Goal: Transaction & Acquisition: Subscribe to service/newsletter

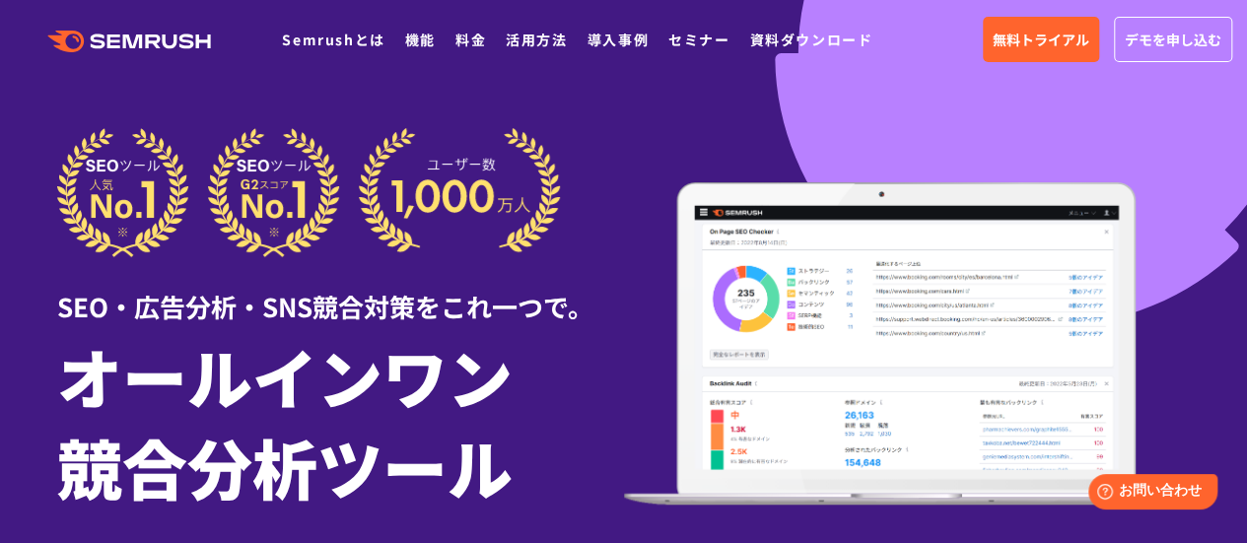
click at [148, 40] on icon at bounding box center [155, 42] width 15 height 14
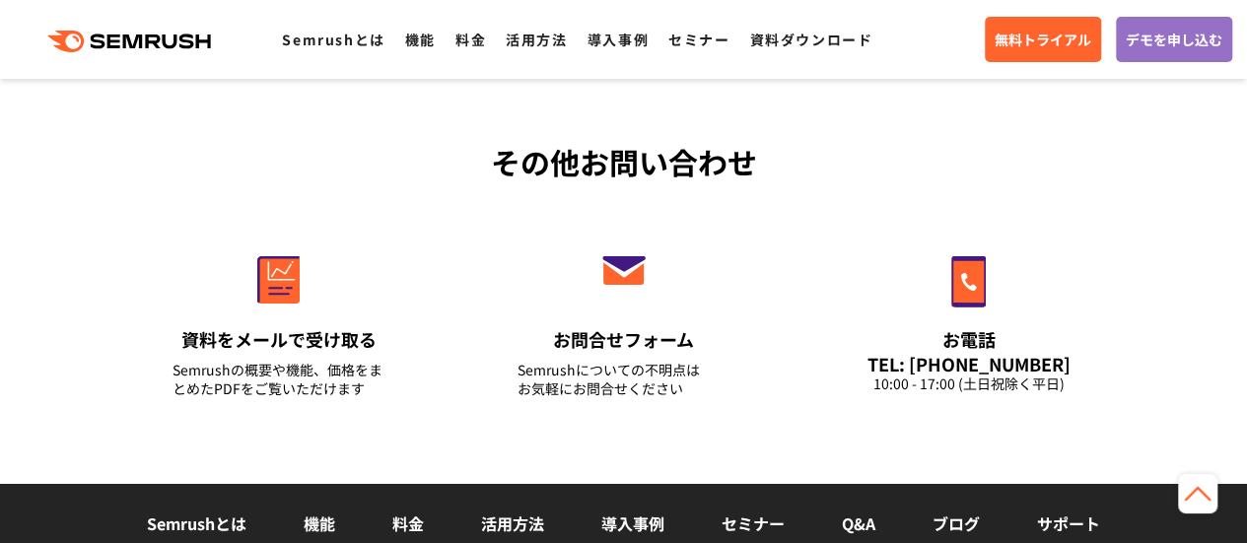
scroll to position [6891, 0]
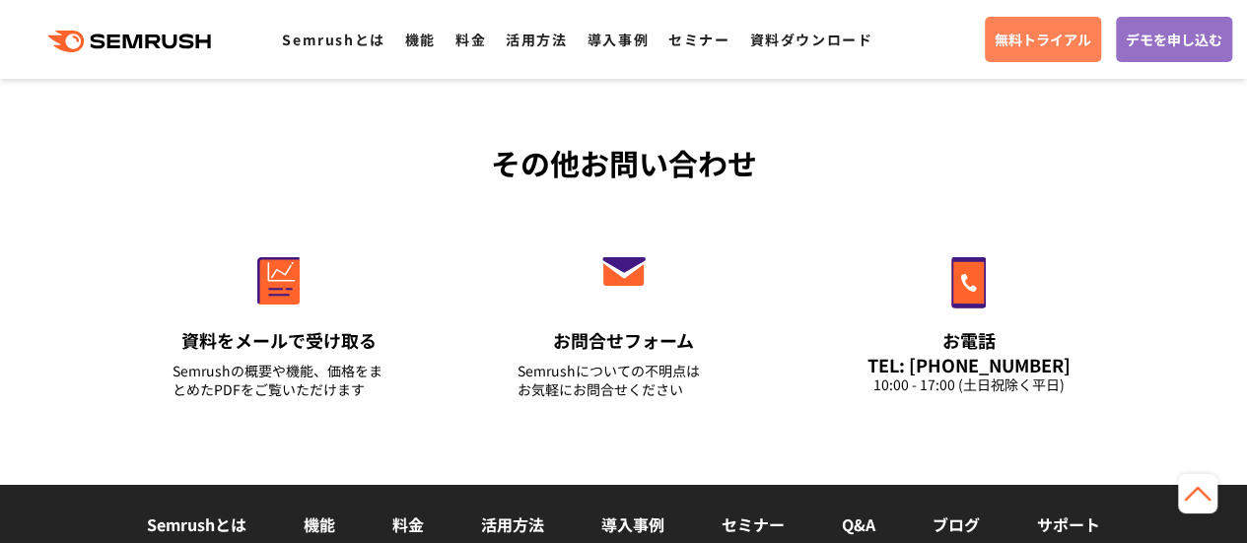
click at [1041, 33] on span "無料トライアル" at bounding box center [1043, 40] width 97 height 22
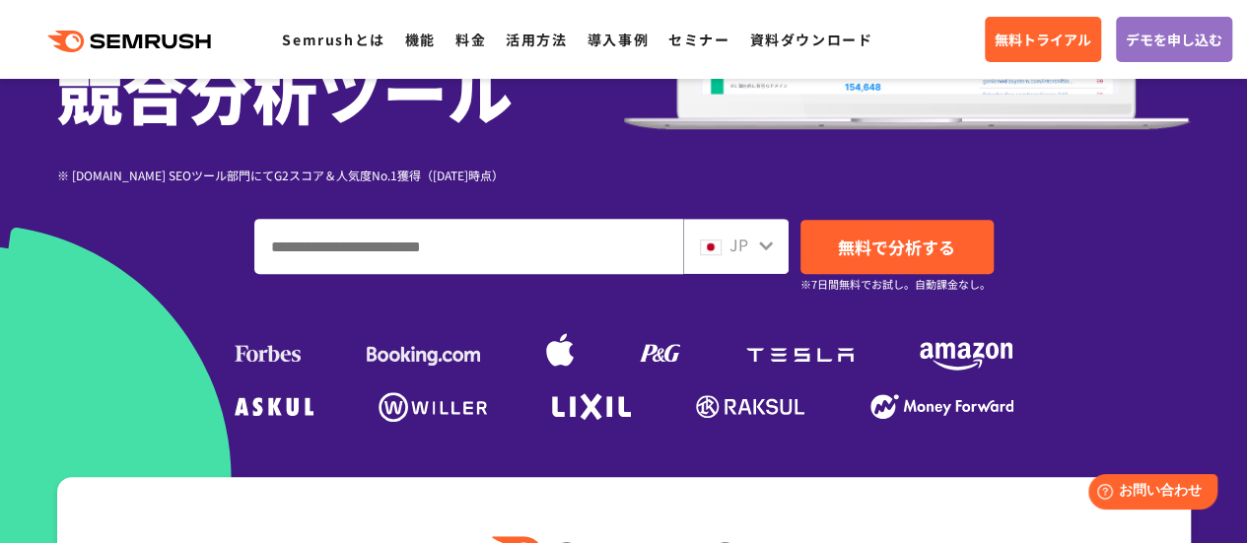
scroll to position [0, 0]
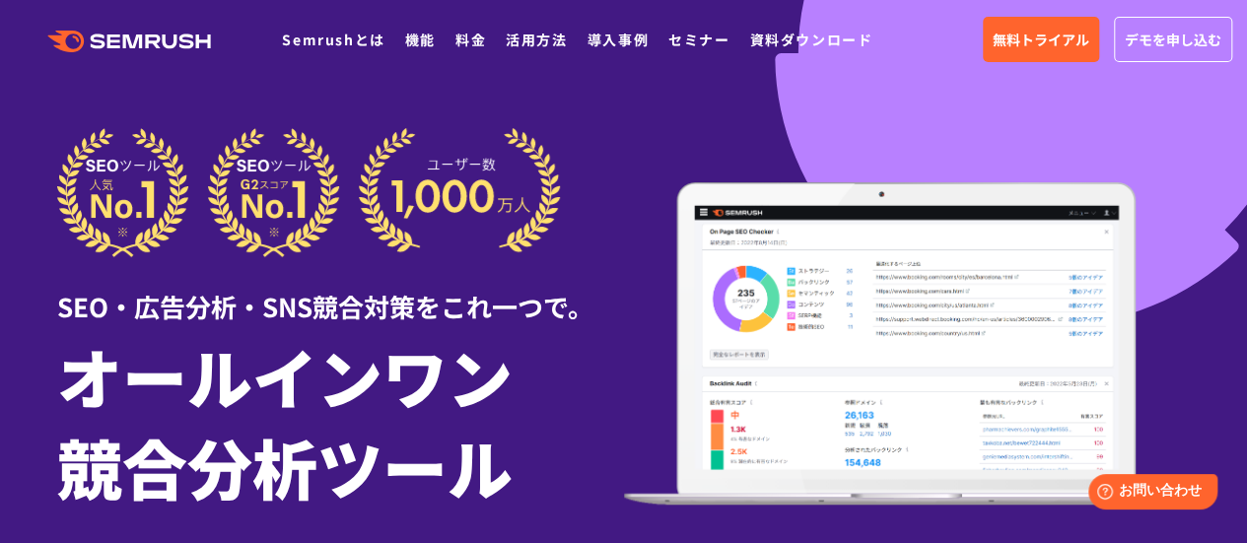
click at [193, 47] on icon at bounding box center [189, 41] width 15 height 15
